Goal: Find specific page/section: Find specific page/section

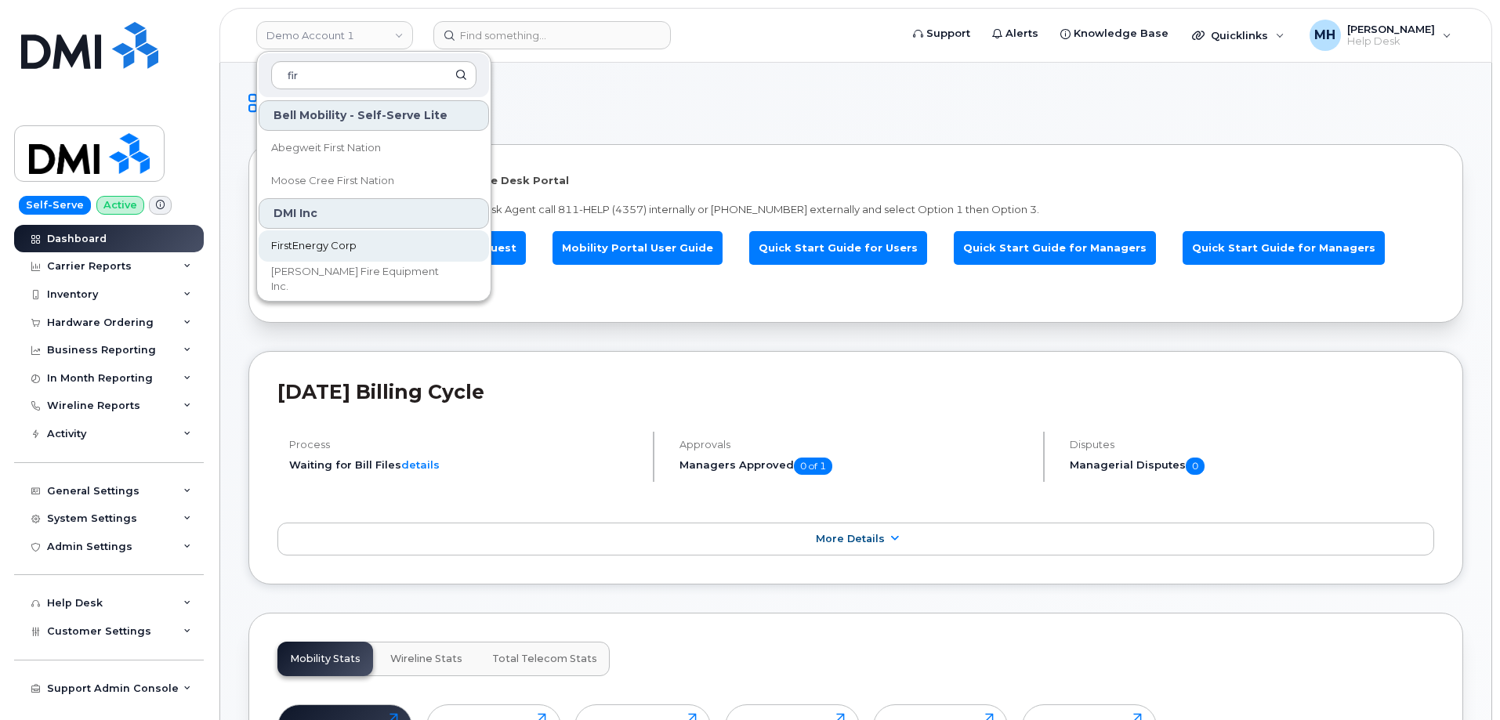
type input "fir"
click at [323, 240] on span "FirstEnergy Corp" at bounding box center [313, 246] width 85 height 16
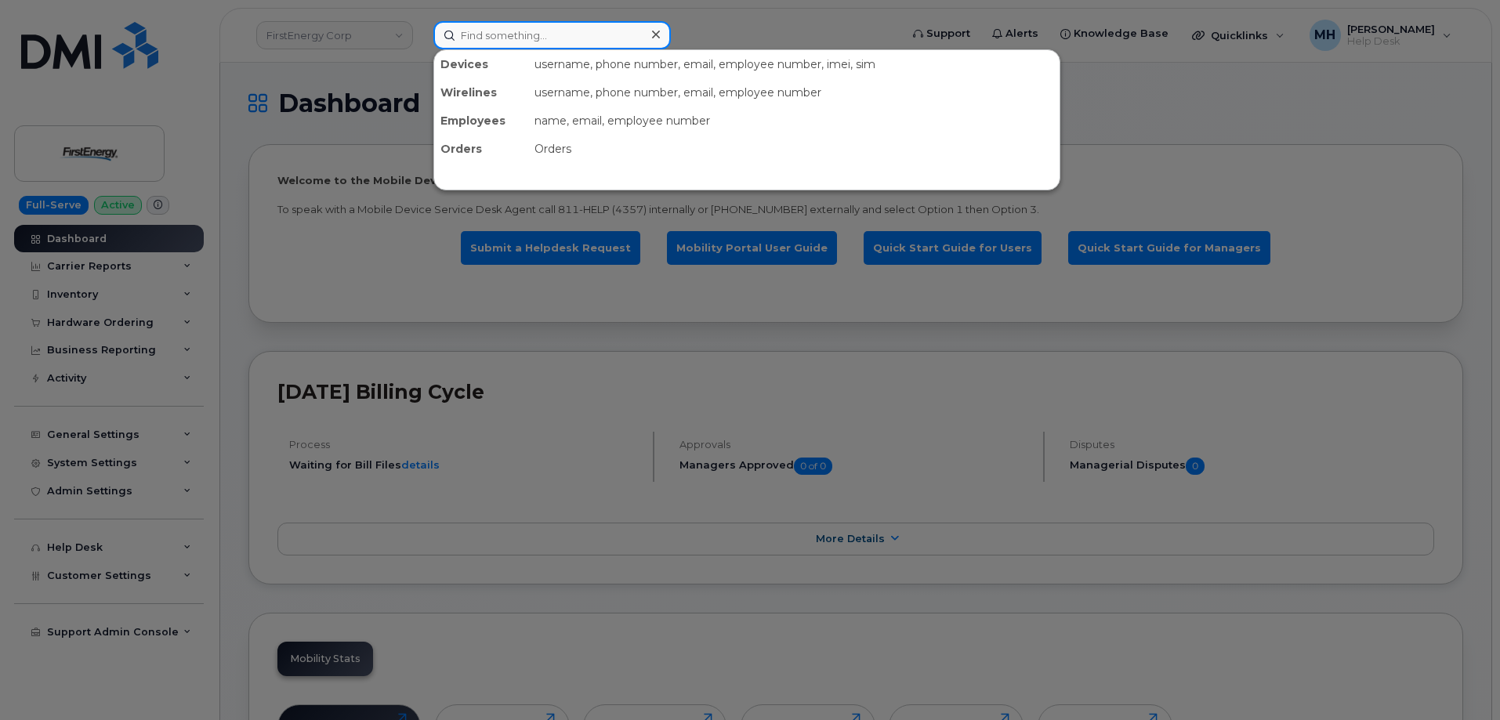
click at [613, 33] on input at bounding box center [551, 35] width 237 height 28
paste input "304-698-5060"
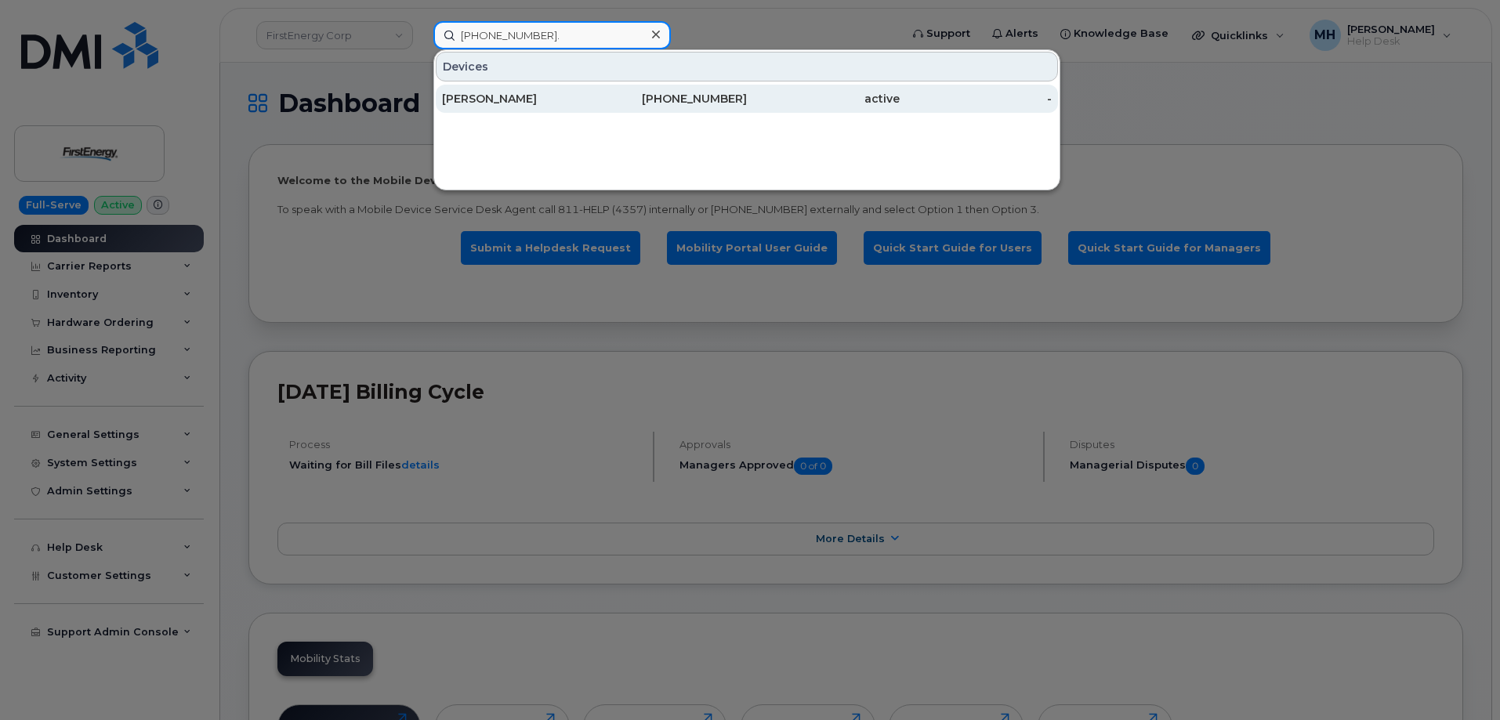
type input "304-698-5060."
click at [603, 98] on div "304-698-5060" at bounding box center [671, 99] width 153 height 16
